Goal: Information Seeking & Learning: Compare options

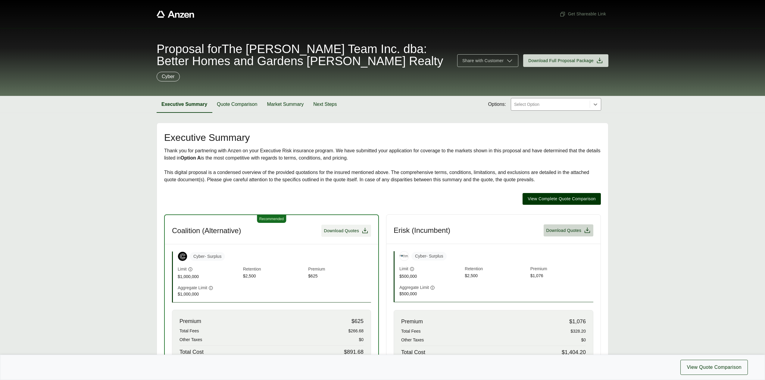
click at [342, 232] on span "Download Quotes" at bounding box center [341, 230] width 35 height 6
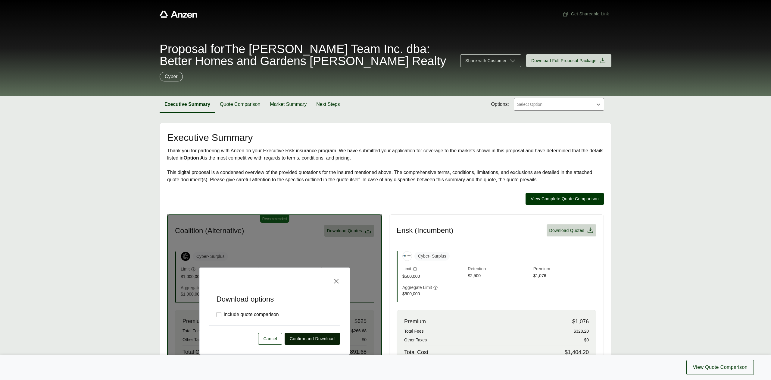
click at [296, 339] on span "Confirm and Download" at bounding box center [312, 338] width 45 height 6
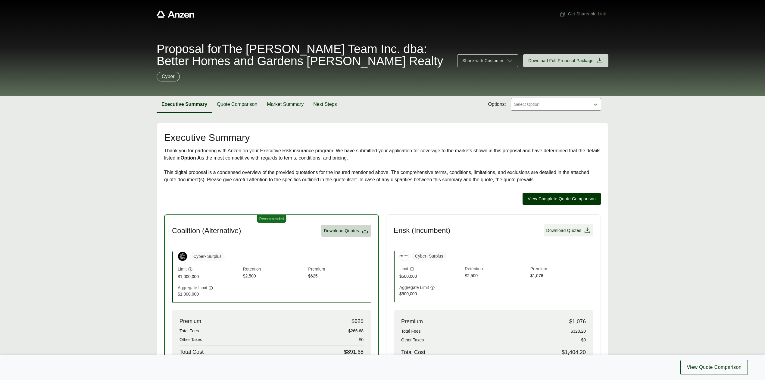
click at [562, 231] on span "Download Quotes" at bounding box center [563, 230] width 35 height 6
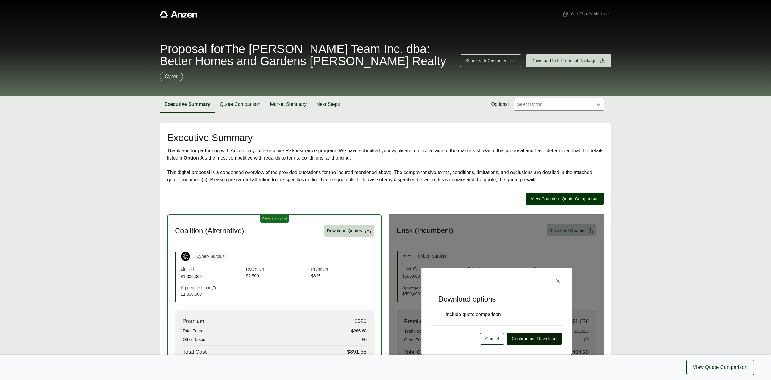
click at [543, 339] on span "Confirm and Download" at bounding box center [534, 338] width 45 height 6
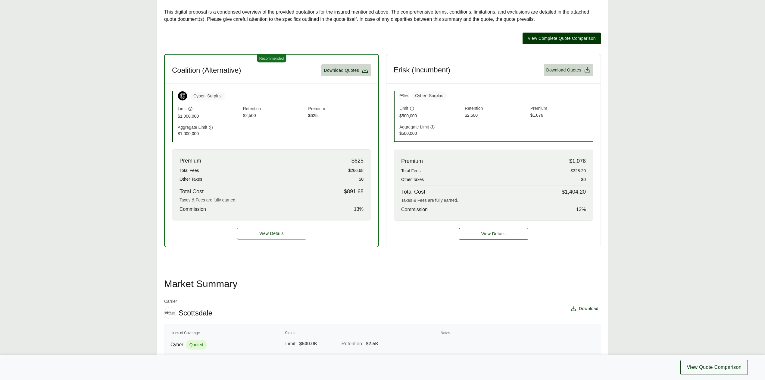
scroll to position [161, 0]
click at [282, 239] on button "View Details" at bounding box center [271, 233] width 69 height 12
click at [283, 236] on span "View Details" at bounding box center [271, 233] width 24 height 6
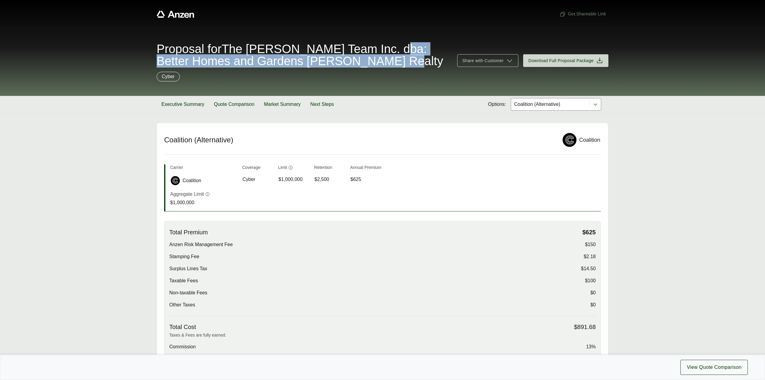
drag, startPoint x: 407, startPoint y: 48, endPoint x: 409, endPoint y: 64, distance: 15.7
click at [409, 64] on span "Proposal for The [PERSON_NAME] Team Inc. dba: Better Homes and Gardens [PERSON_…" at bounding box center [303, 55] width 293 height 24
copy span "dba: Better Homes and Gardens [PERSON_NAME] Realty"
click at [187, 103] on button "Executive Summary" at bounding box center [183, 104] width 52 height 17
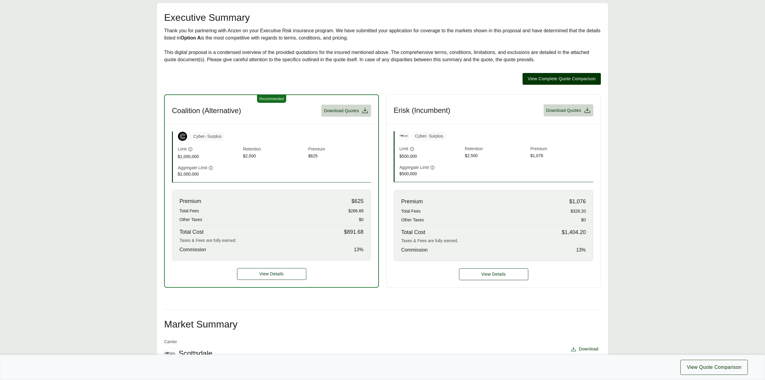
scroll to position [120, 0]
click at [274, 271] on span "View Details" at bounding box center [271, 273] width 24 height 6
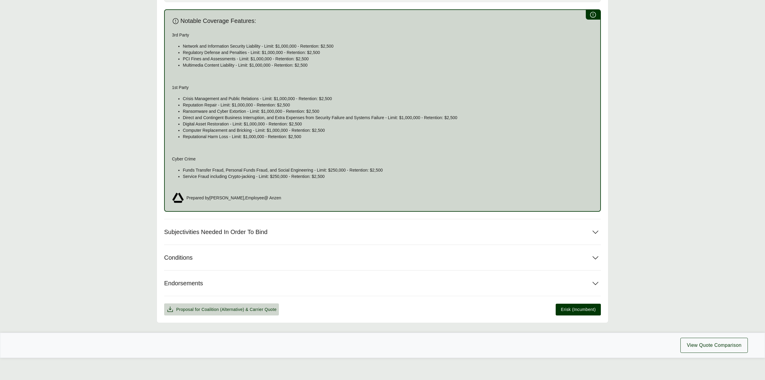
scroll to position [359, 0]
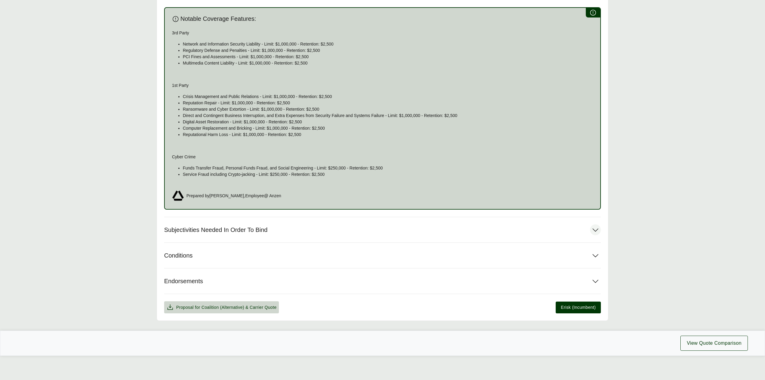
click at [283, 229] on button "Subjectivities Needed In Order To Bind" at bounding box center [382, 229] width 437 height 25
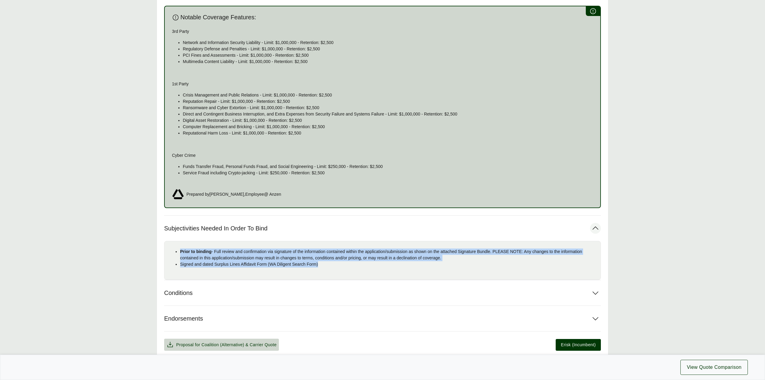
drag, startPoint x: 180, startPoint y: 252, endPoint x: 334, endPoint y: 268, distance: 155.0
click at [334, 267] on ul "Prior to binding - Full review and confirmation via signature of the informatio…" at bounding box center [382, 257] width 427 height 19
copy ul "Prior to binding - Full review and confirmation via signature of the informatio…"
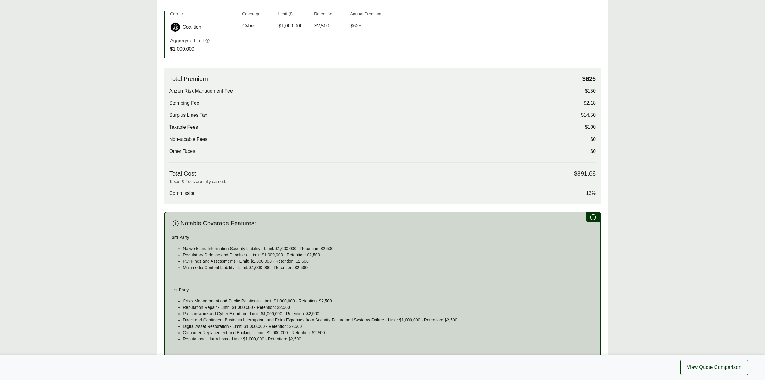
scroll to position [78, 0]
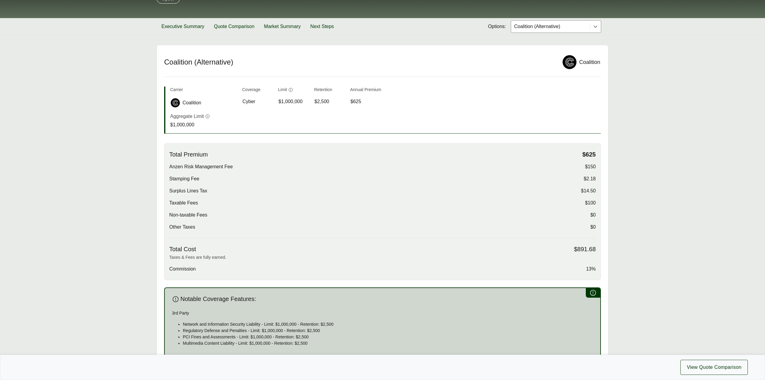
drag, startPoint x: 546, startPoint y: 28, endPoint x: 543, endPoint y: 31, distance: 4.3
click at [546, 28] on div at bounding box center [551, 26] width 74 height 7
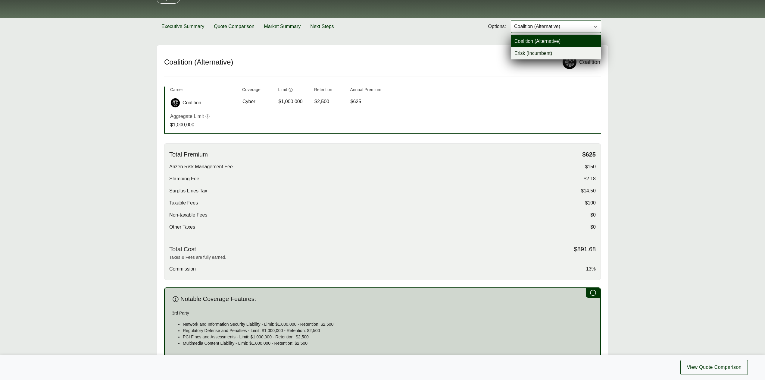
click at [525, 56] on div "Erisk (Incumbent)" at bounding box center [556, 53] width 90 height 12
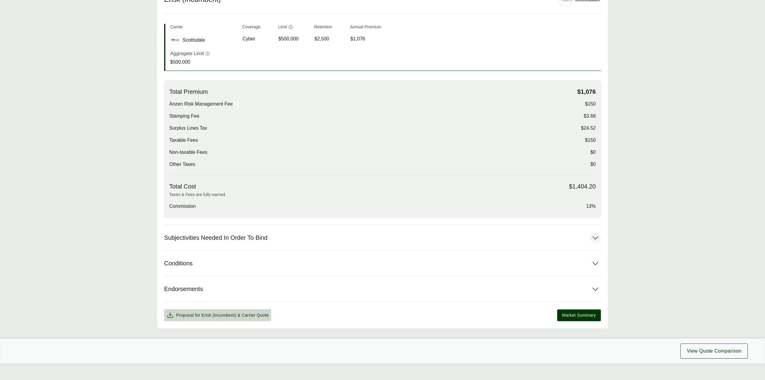
scroll to position [150, 0]
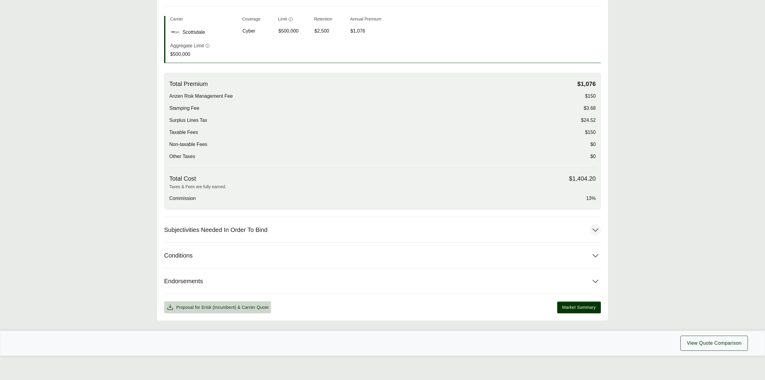
click at [222, 228] on span "Subjectivities Needed In Order To Bind" at bounding box center [215, 230] width 103 height 8
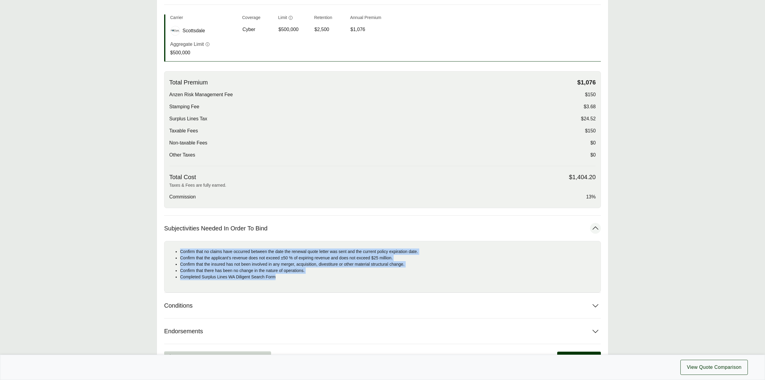
drag, startPoint x: 179, startPoint y: 251, endPoint x: 298, endPoint y: 283, distance: 122.8
click at [298, 283] on div "Confirm that no claims have occurred between the date the renewal quote letter …" at bounding box center [382, 267] width 437 height 52
copy ul "Confirm that no claims have occurred between the date the renewal quote letter …"
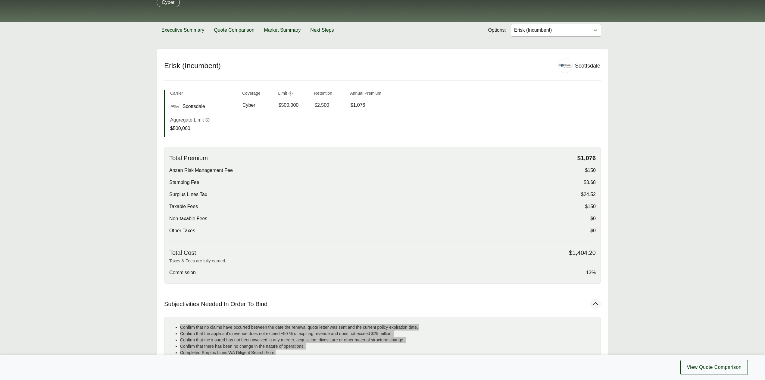
scroll to position [0, 0]
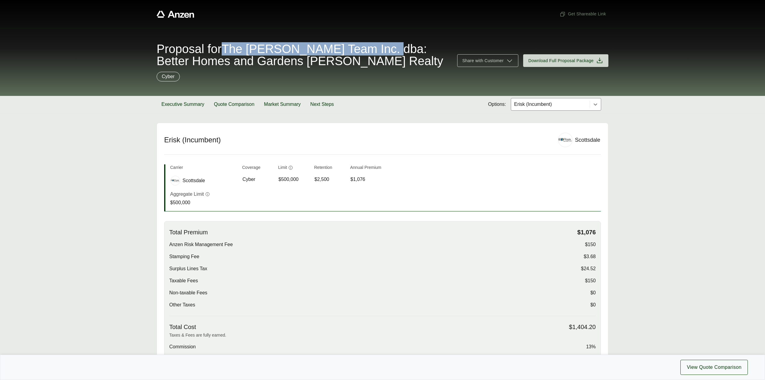
drag, startPoint x: 232, startPoint y: 49, endPoint x: 402, endPoint y: 49, distance: 170.8
click at [402, 49] on span "Proposal for The [PERSON_NAME] Team Inc. dba: Better Homes and Gardens [PERSON_…" at bounding box center [303, 55] width 293 height 24
copy span "The [PERSON_NAME] Team Inc."
drag, startPoint x: 654, startPoint y: 83, endPoint x: 649, endPoint y: 73, distance: 11.7
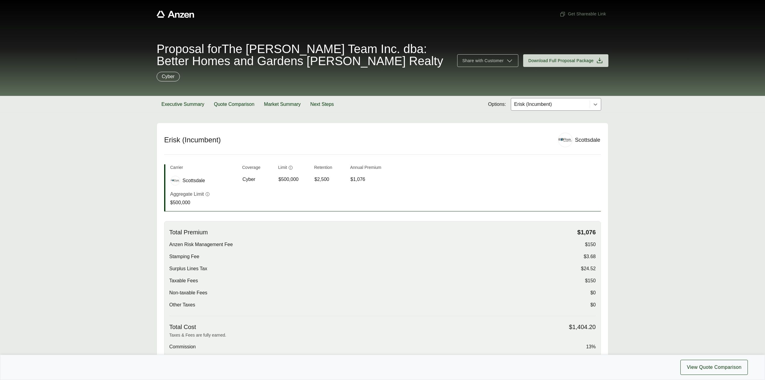
click at [654, 83] on div "Proposal for The [PERSON_NAME] Team Inc. dba: Better Homes and Gardens [PERSON_…" at bounding box center [382, 62] width 765 height 68
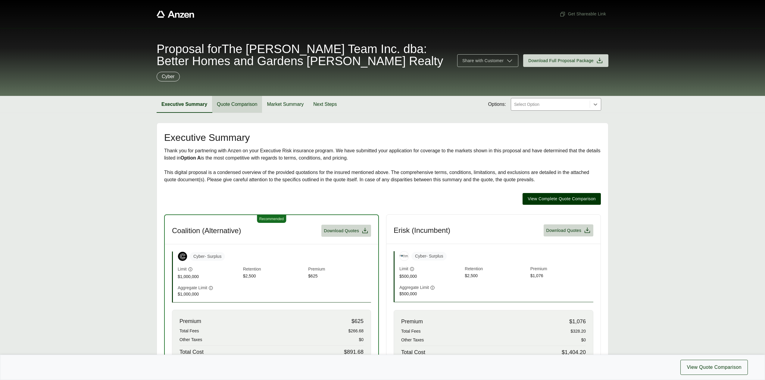
click at [251, 106] on button "Quote Comparison" at bounding box center [237, 104] width 50 height 17
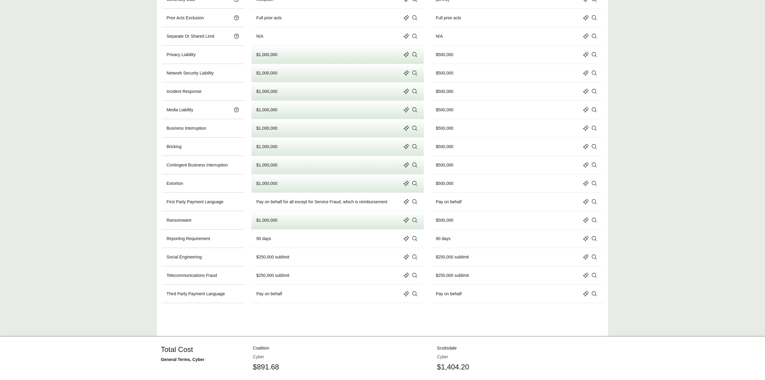
scroll to position [380, 0]
